Goal: Contribute content: Add original content to the website for others to see

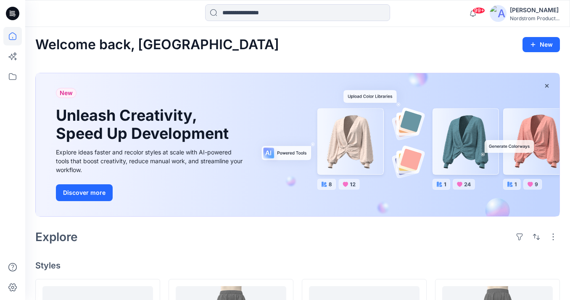
scroll to position [146, 0]
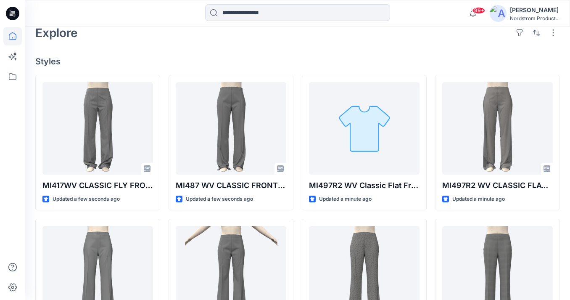
scroll to position [205, 0]
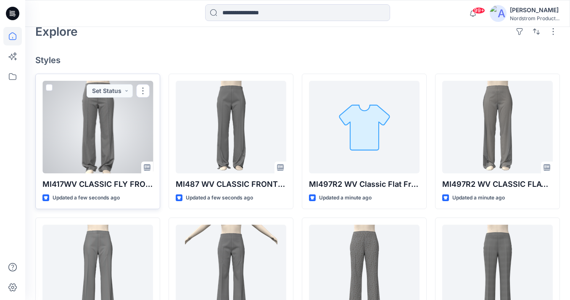
click at [127, 129] on div at bounding box center [97, 127] width 111 height 92
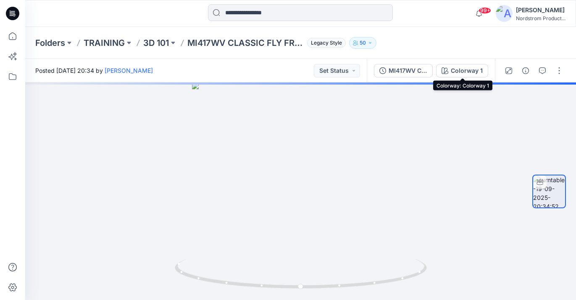
click at [464, 72] on div "Colorway 1" at bounding box center [467, 70] width 32 height 9
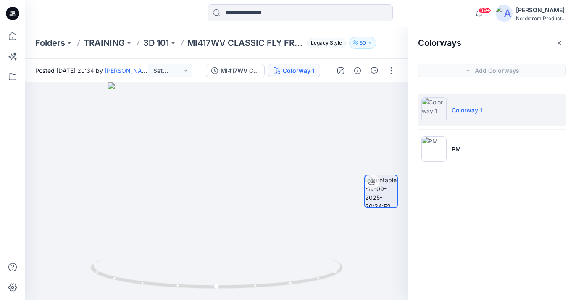
click at [558, 40] on icon "button" at bounding box center [559, 43] width 7 height 7
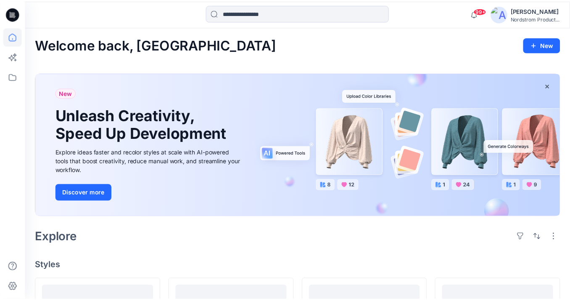
scroll to position [205, 0]
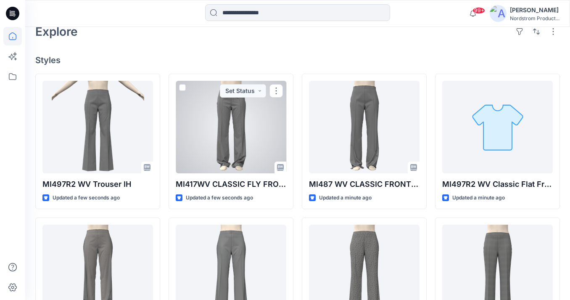
click at [219, 150] on div at bounding box center [231, 127] width 111 height 92
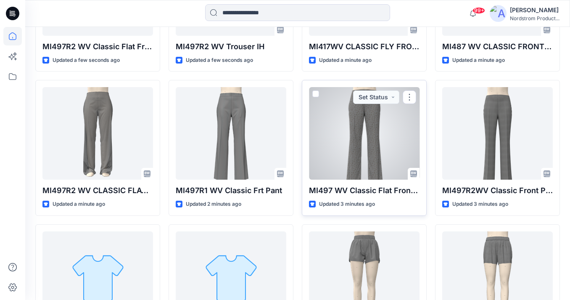
scroll to position [315, 0]
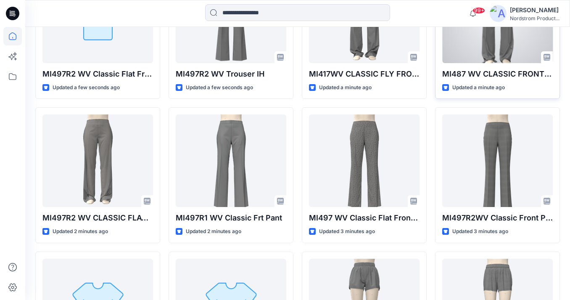
click at [467, 57] on div at bounding box center [497, 17] width 111 height 92
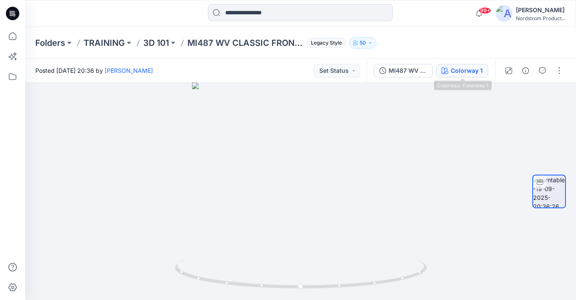
click at [456, 74] on div "Colorway 1" at bounding box center [467, 70] width 32 height 9
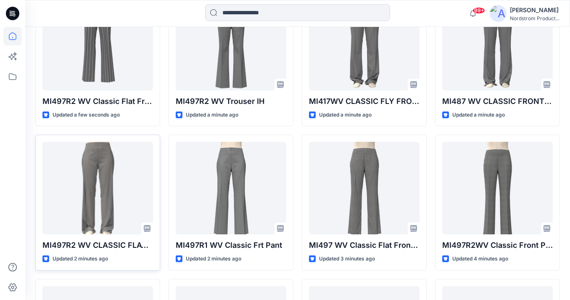
scroll to position [286, 0]
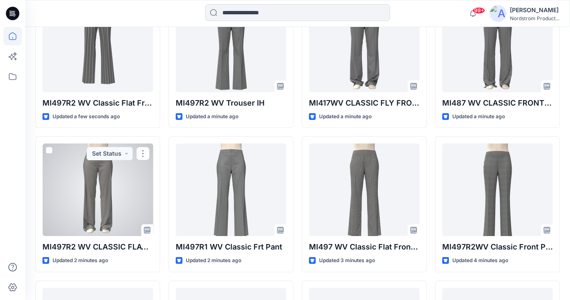
click at [118, 185] on div at bounding box center [97, 189] width 111 height 92
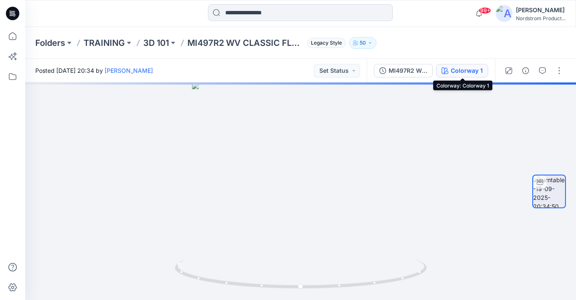
click at [476, 74] on div "Colorway 1" at bounding box center [467, 70] width 32 height 9
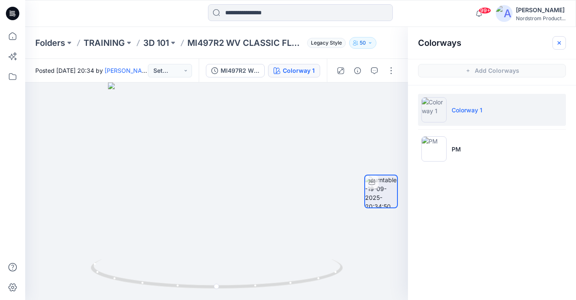
click at [558, 43] on icon "button" at bounding box center [559, 43] width 7 height 7
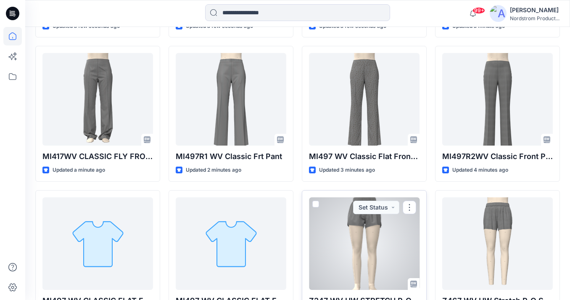
scroll to position [211, 0]
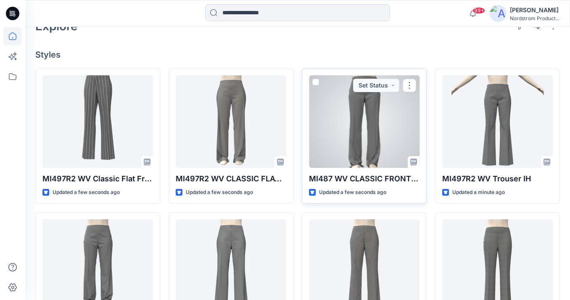
click at [383, 155] on div at bounding box center [364, 121] width 111 height 92
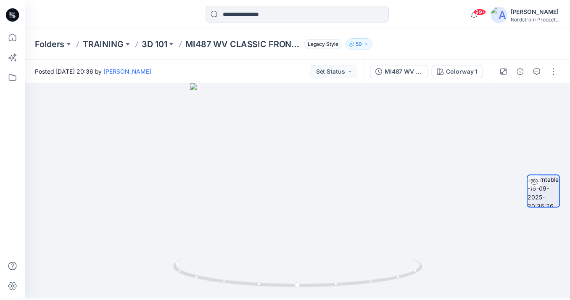
scroll to position [211, 0]
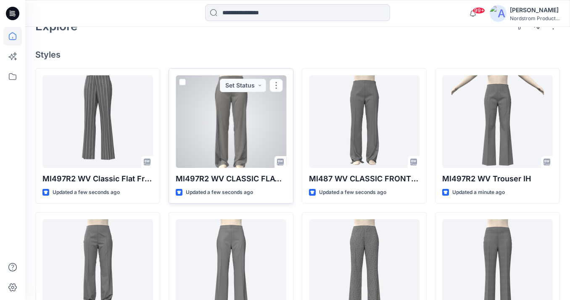
click at [253, 143] on div at bounding box center [231, 121] width 111 height 92
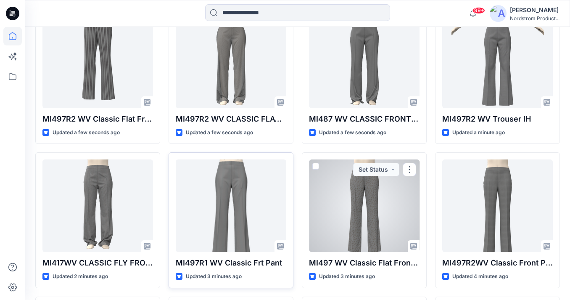
scroll to position [271, 0]
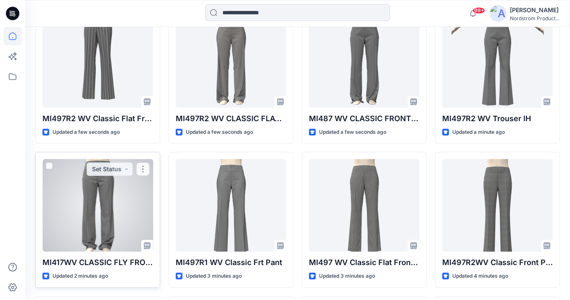
click at [125, 206] on div at bounding box center [97, 205] width 111 height 92
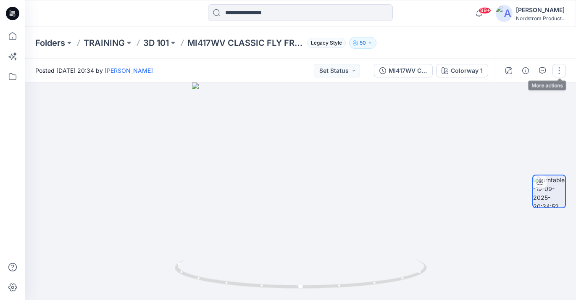
click at [556, 66] on button "button" at bounding box center [559, 70] width 13 height 13
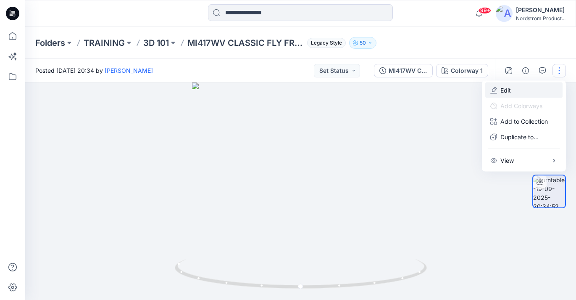
click at [531, 84] on button "Edit" at bounding box center [524, 90] width 77 height 16
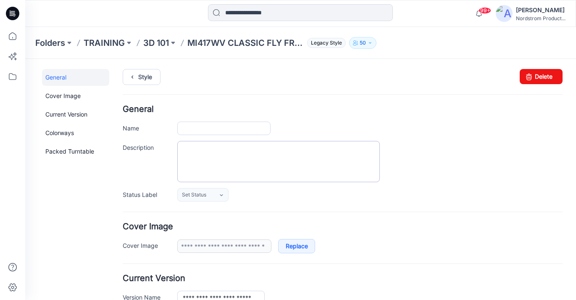
type input "**********"
click at [225, 148] on textarea "Description" at bounding box center [278, 161] width 203 height 41
paste textarea "**********"
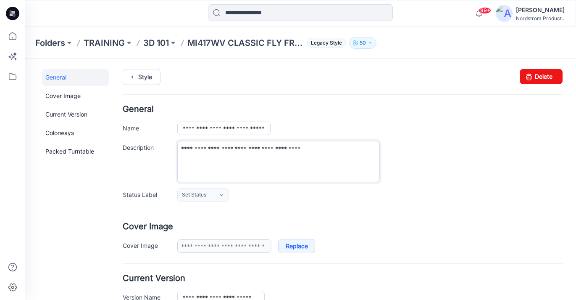
type textarea "**********"
click at [447, 164] on div "**********" at bounding box center [369, 161] width 385 height 41
click at [257, 46] on p "MI417WV CLASSIC FLY FRONT - KW" at bounding box center [245, 43] width 116 height 12
click at [156, 42] on p "3D 101" at bounding box center [156, 43] width 26 height 12
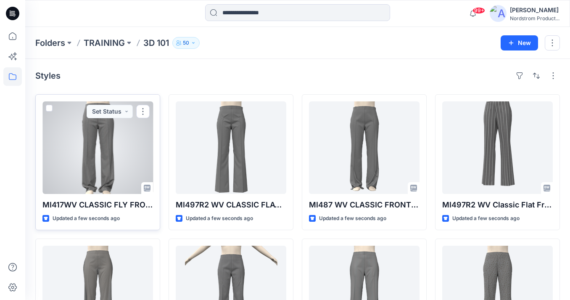
click at [116, 131] on div at bounding box center [97, 147] width 111 height 92
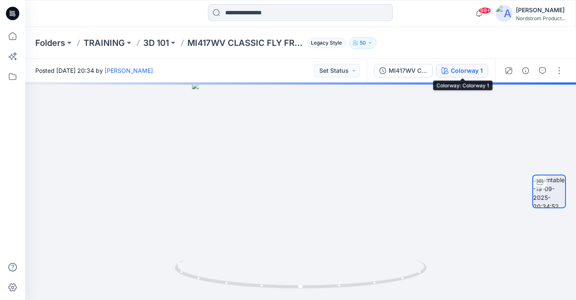
click at [470, 76] on button "Colorway 1" at bounding box center [462, 70] width 52 height 13
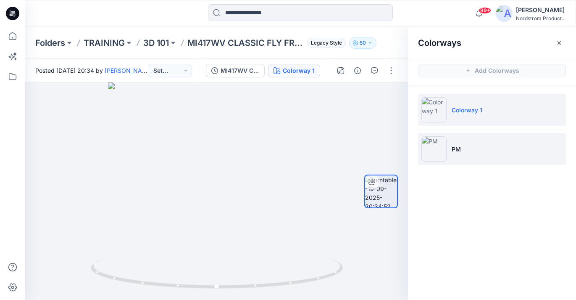
click at [494, 143] on li "PM" at bounding box center [492, 149] width 148 height 32
click at [477, 111] on p "Colorway 1" at bounding box center [467, 110] width 31 height 9
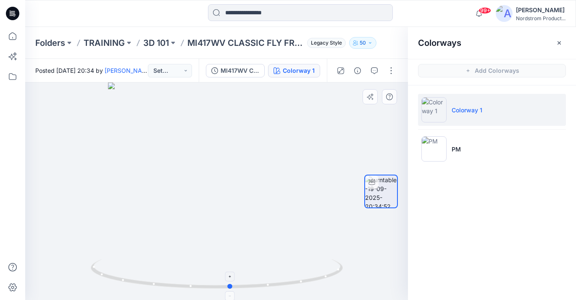
drag, startPoint x: 220, startPoint y: 287, endPoint x: 231, endPoint y: 285, distance: 11.2
click at [230, 285] on circle at bounding box center [230, 286] width 5 height 5
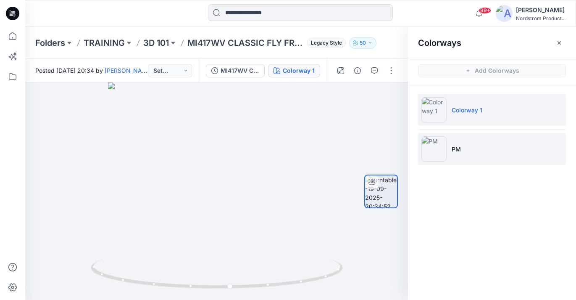
click at [461, 148] on li "PM" at bounding box center [492, 149] width 148 height 32
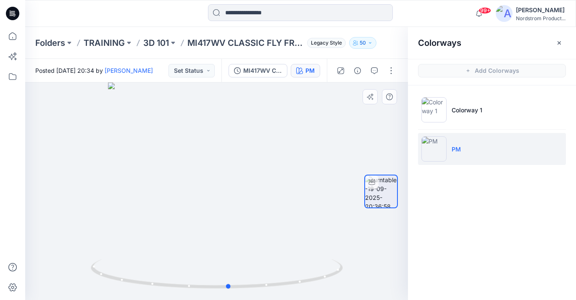
drag, startPoint x: 220, startPoint y: 287, endPoint x: 233, endPoint y: 290, distance: 13.6
click at [233, 290] on icon at bounding box center [218, 275] width 254 height 32
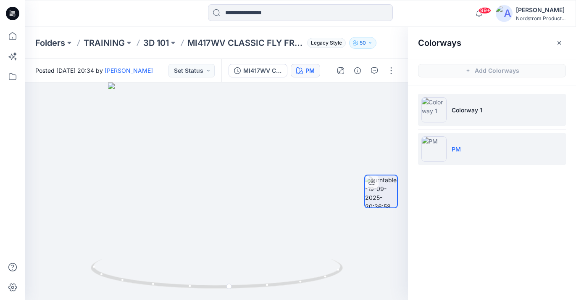
drag, startPoint x: 481, startPoint y: 114, endPoint x: 469, endPoint y: 110, distance: 13.0
click at [481, 114] on li "Colorway 1" at bounding box center [492, 110] width 148 height 32
